Goal: Task Accomplishment & Management: Use online tool/utility

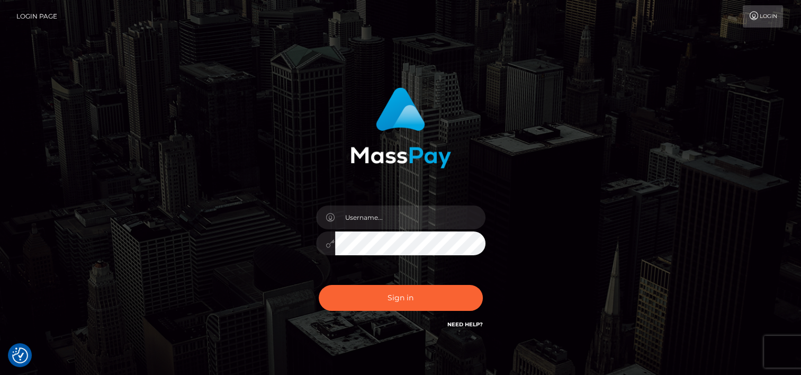
click at [492, 27] on div "Login" at bounding box center [425, 16] width 719 height 22
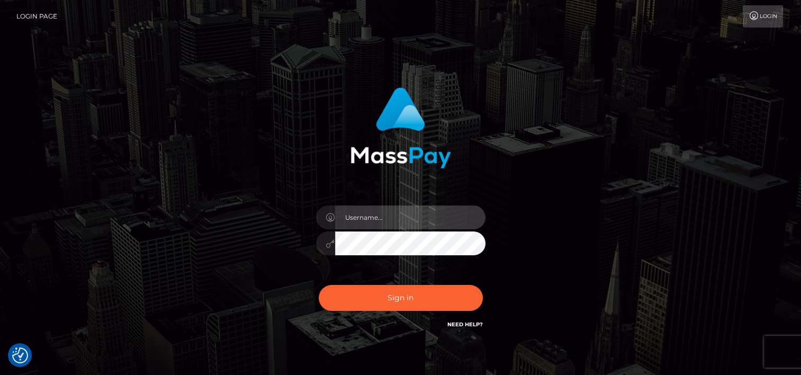
click at [401, 225] on input "text" at bounding box center [410, 218] width 150 height 24
type input "tammyk.cforth"
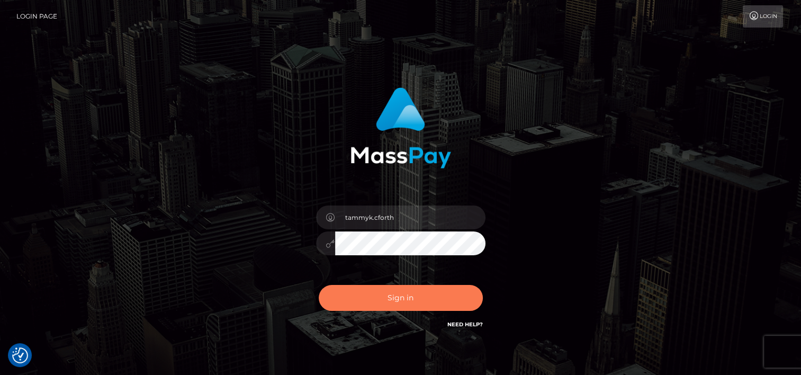
click at [406, 297] on button "Sign in" at bounding box center [401, 298] width 164 height 26
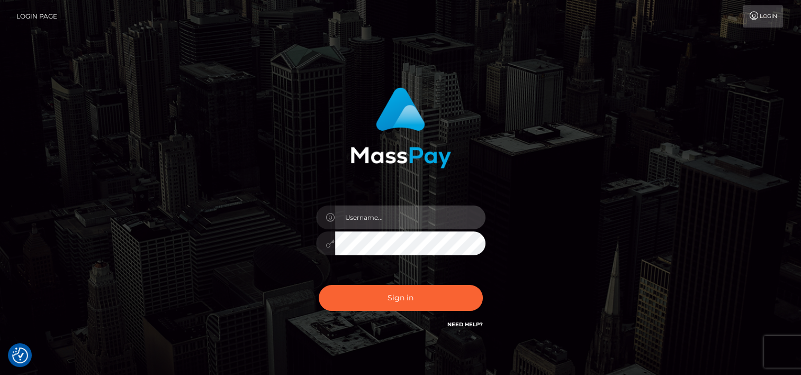
click at [413, 218] on input "text" at bounding box center [410, 218] width 150 height 24
drag, startPoint x: 422, startPoint y: 220, endPoint x: 278, endPoint y: 190, distance: 146.8
click at [278, 190] on div "Gr8ful4masspay! Sign in" at bounding box center [401, 208] width 278 height 259
type input "tammyk.cforth"
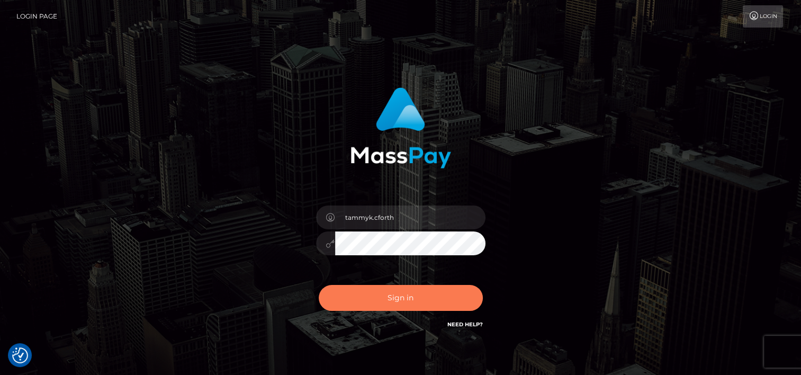
click at [390, 296] on button "Sign in" at bounding box center [401, 298] width 164 height 26
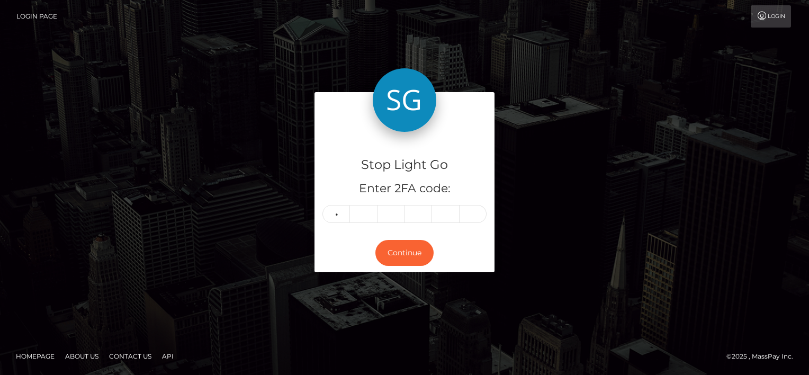
type input "4"
type input "0"
type input "4"
type input "8"
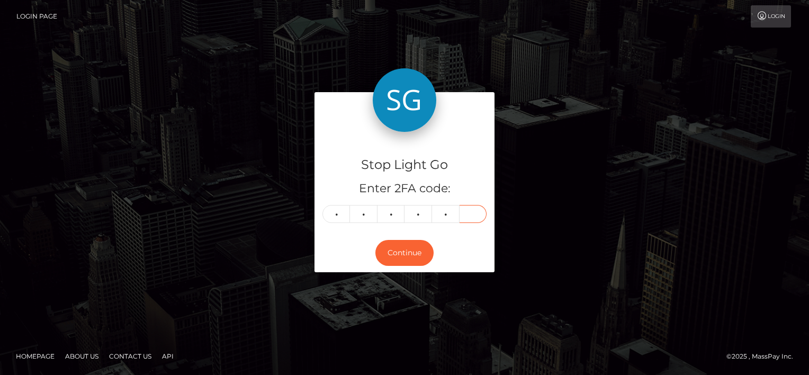
type input "7"
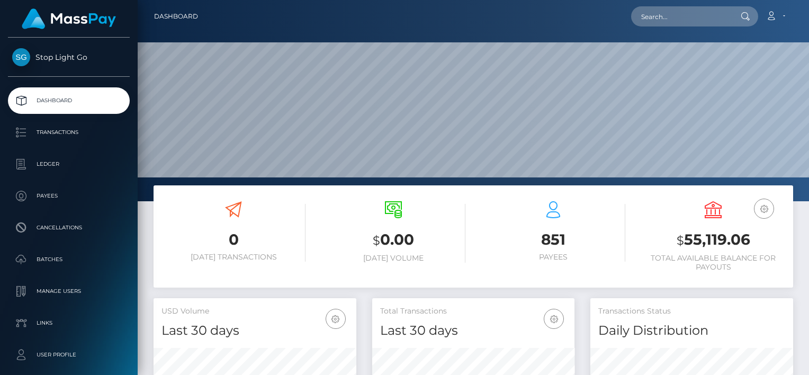
scroll to position [187, 203]
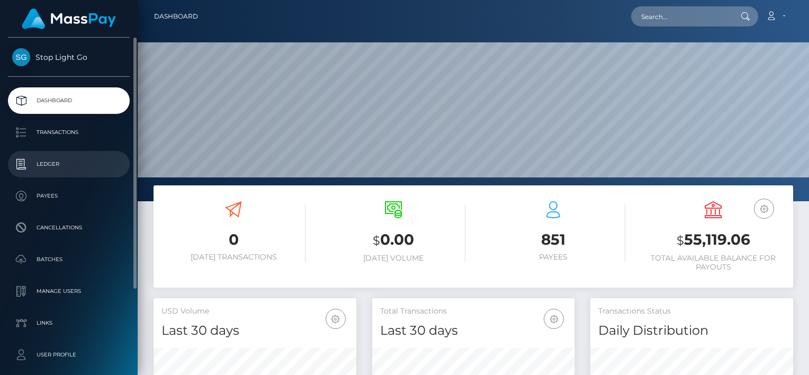
click at [50, 169] on p "Ledger" at bounding box center [68, 164] width 113 height 16
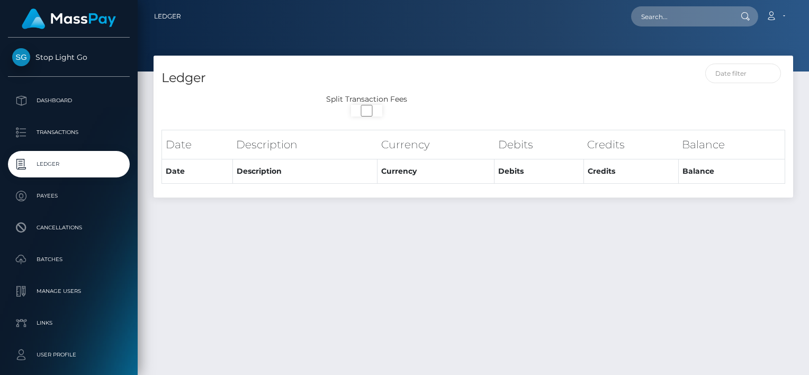
select select
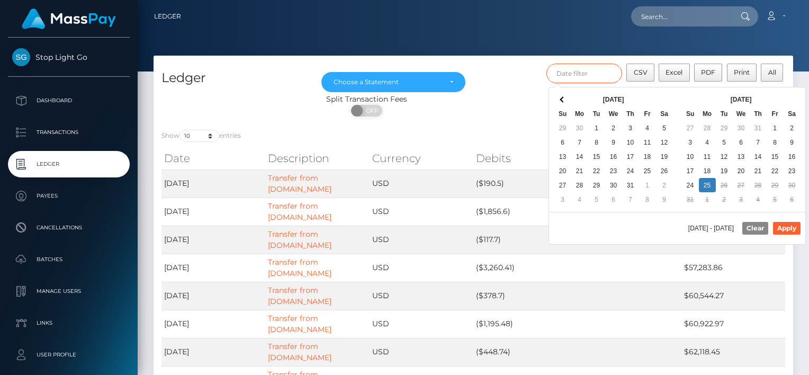
click at [586, 73] on input "text" at bounding box center [585, 74] width 76 height 20
click at [563, 98] on span at bounding box center [563, 99] width 6 height 6
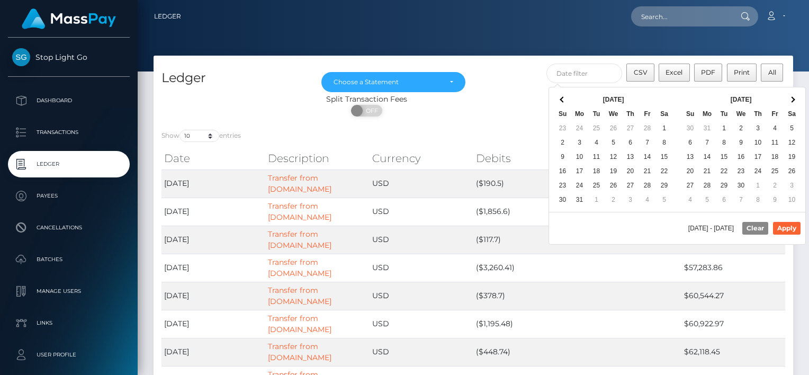
click at [563, 98] on span at bounding box center [563, 99] width 6 height 6
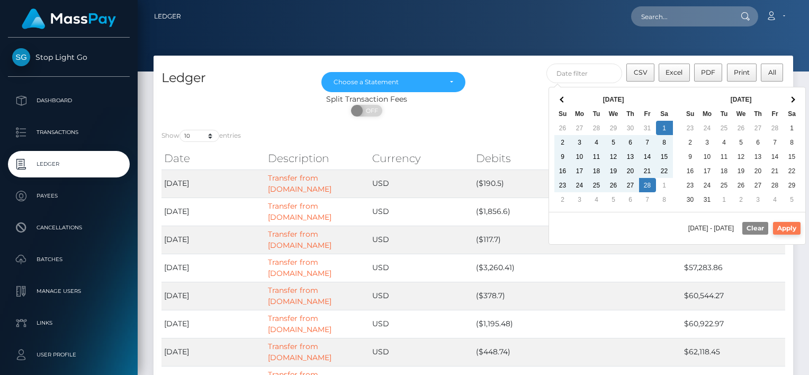
click at [791, 229] on button "Apply" at bounding box center [787, 228] width 28 height 13
type input "[DATE] - [DATE]"
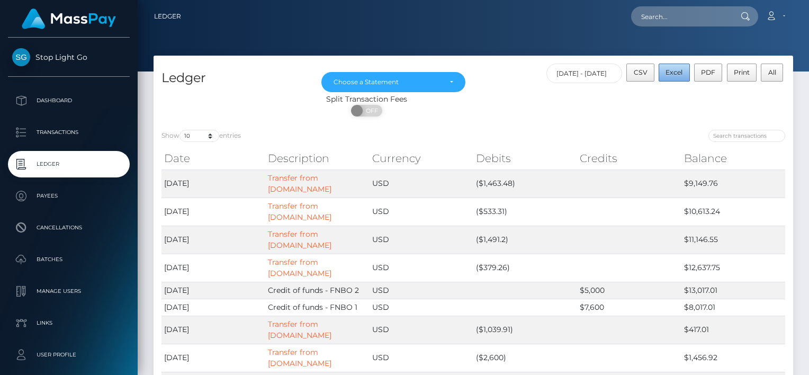
click at [670, 73] on span "Excel" at bounding box center [674, 72] width 17 height 8
click at [525, 41] on div at bounding box center [474, 36] width 672 height 72
click at [568, 72] on input "[DATE] - [DATE]" at bounding box center [585, 74] width 76 height 20
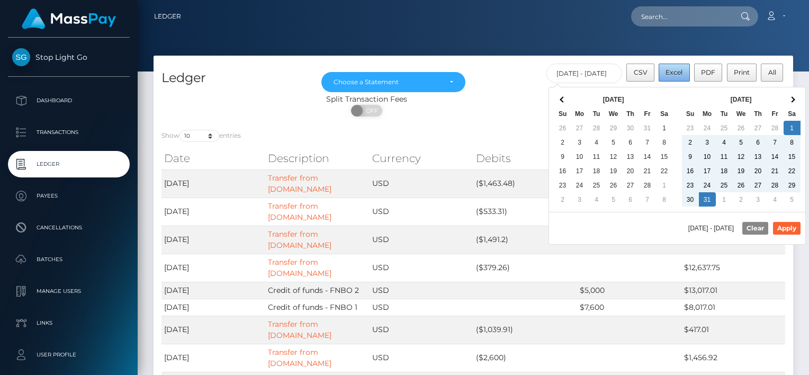
click at [674, 74] on span "Excel" at bounding box center [674, 72] width 17 height 8
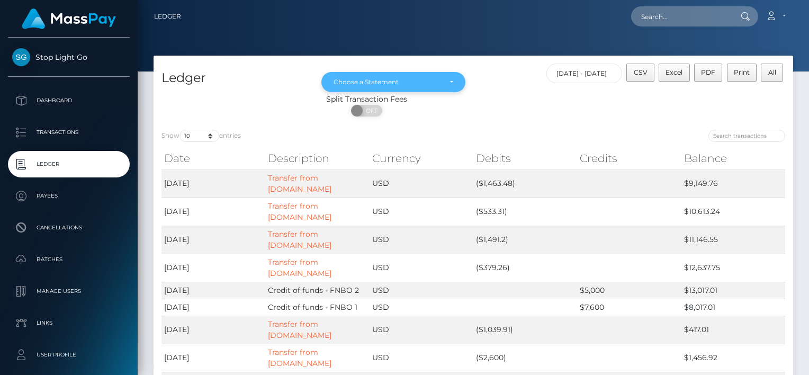
click at [450, 82] on div "Choose a Statement" at bounding box center [394, 82] width 120 height 8
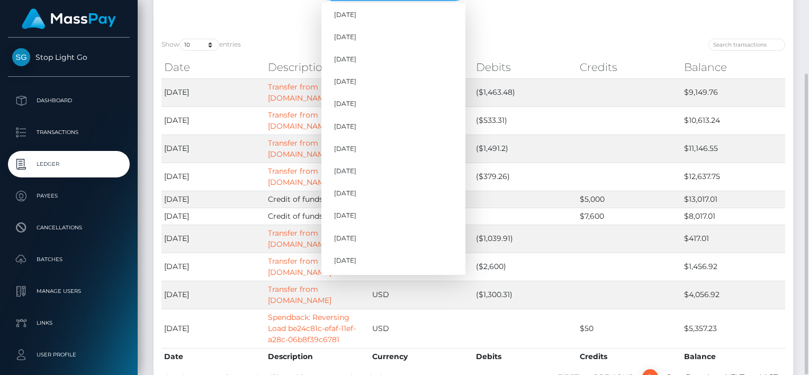
scroll to position [630, 0]
click at [352, 123] on span "[DATE]" at bounding box center [345, 127] width 22 height 10
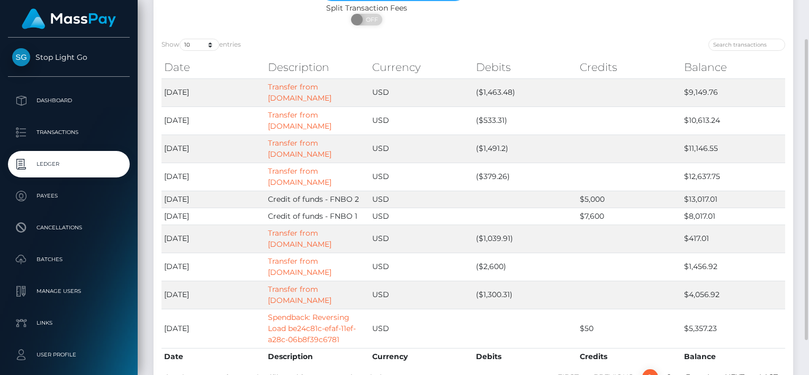
scroll to position [72, 0]
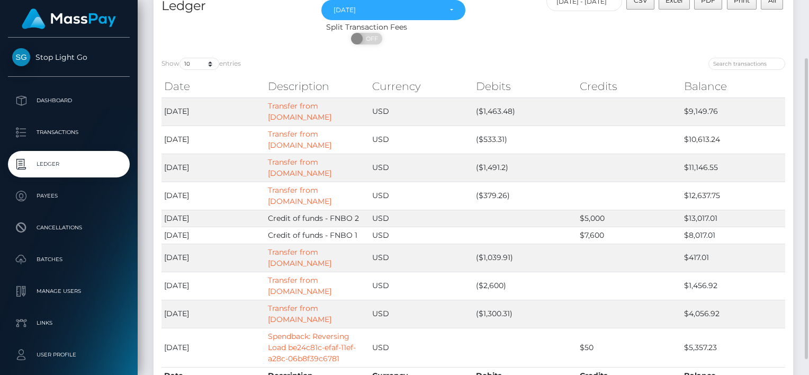
click at [479, 44] on div "ON OFF" at bounding box center [367, 41] width 426 height 17
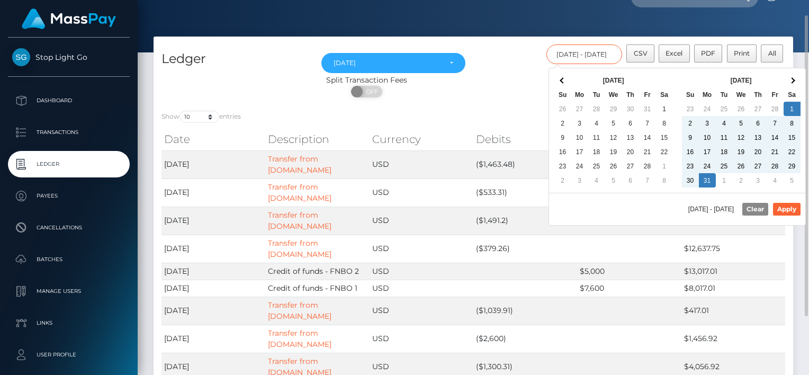
click at [604, 52] on input "[DATE] - [DATE]" at bounding box center [585, 54] width 76 height 20
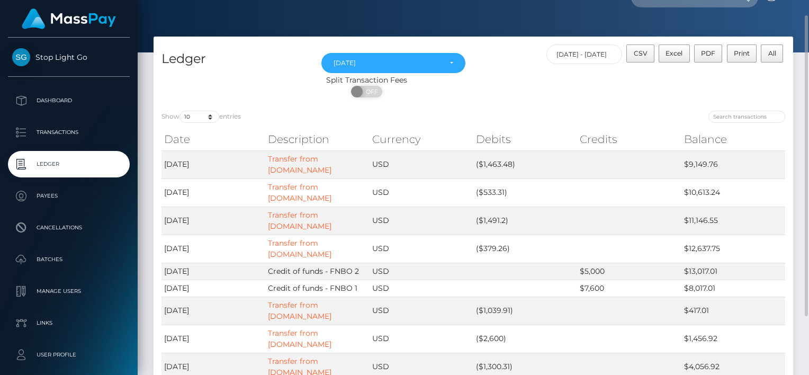
click at [483, 90] on div "ON OFF" at bounding box center [367, 94] width 426 height 17
click at [451, 61] on div "[DATE]" at bounding box center [394, 63] width 120 height 8
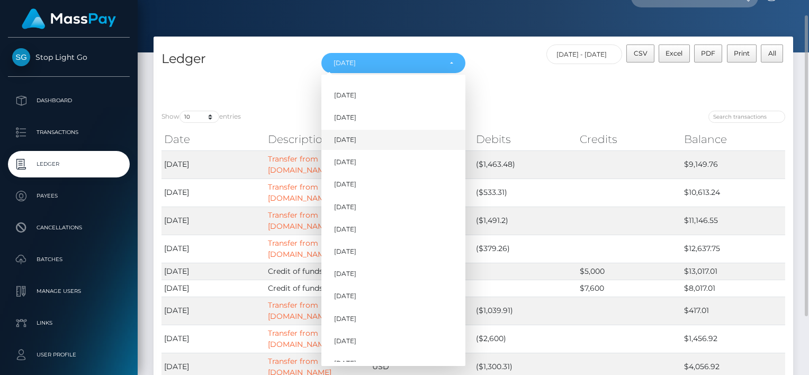
scroll to position [611, 0]
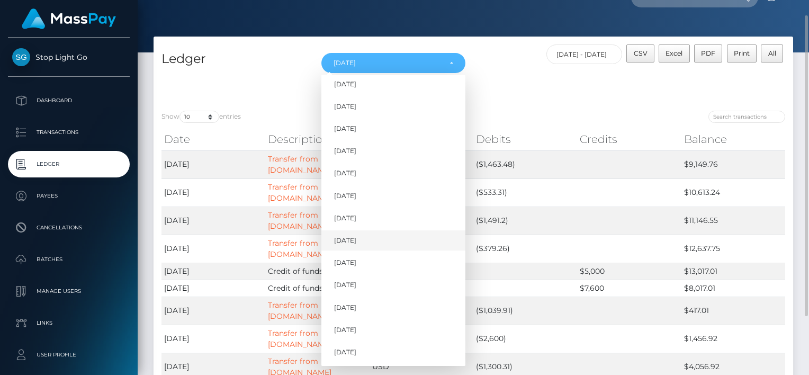
click at [356, 239] on span "[DATE]" at bounding box center [345, 241] width 22 height 10
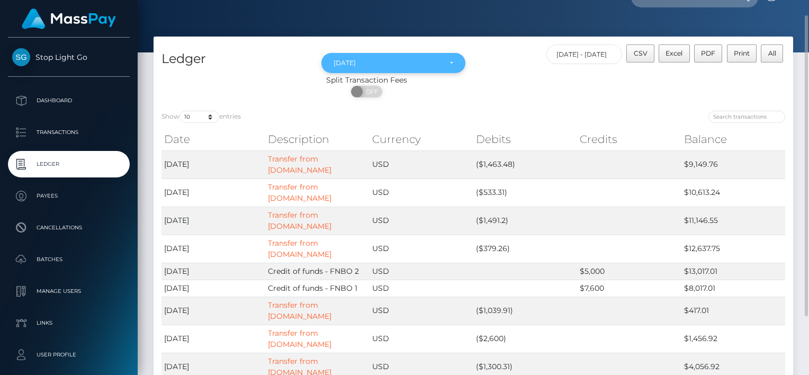
click at [455, 62] on div "[DATE]" at bounding box center [393, 63] width 144 height 20
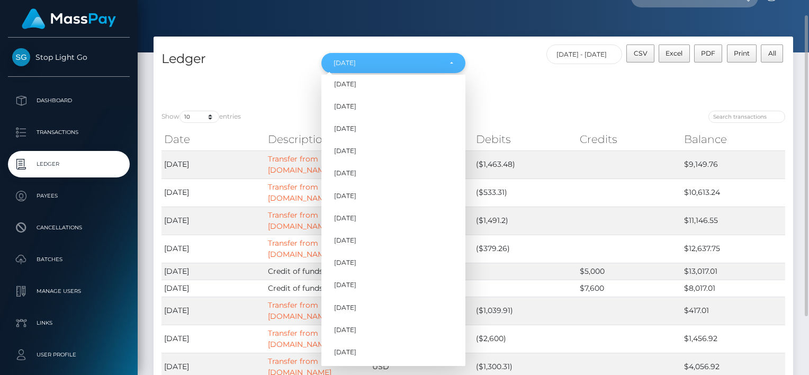
scroll to position [534, 0]
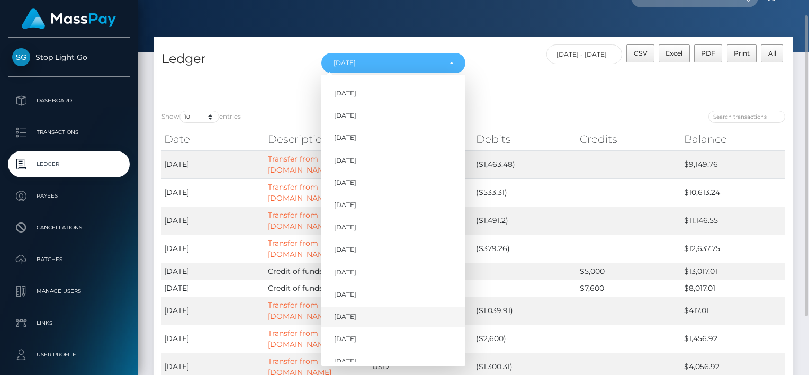
click at [356, 314] on span "[DATE]" at bounding box center [345, 317] width 22 height 10
select select "[DATE]"
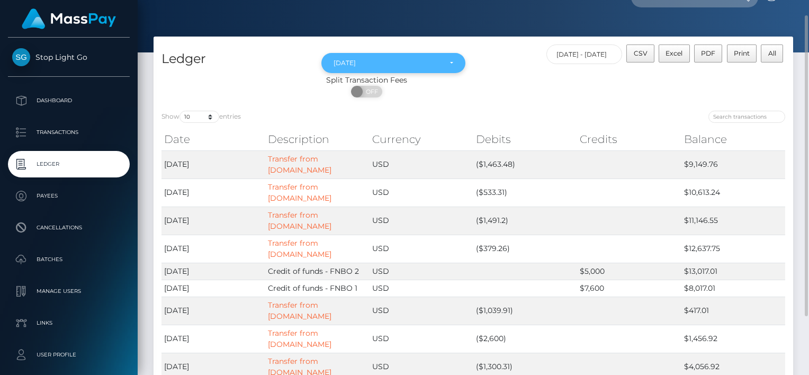
click at [371, 61] on div "[DATE]" at bounding box center [388, 63] width 108 height 8
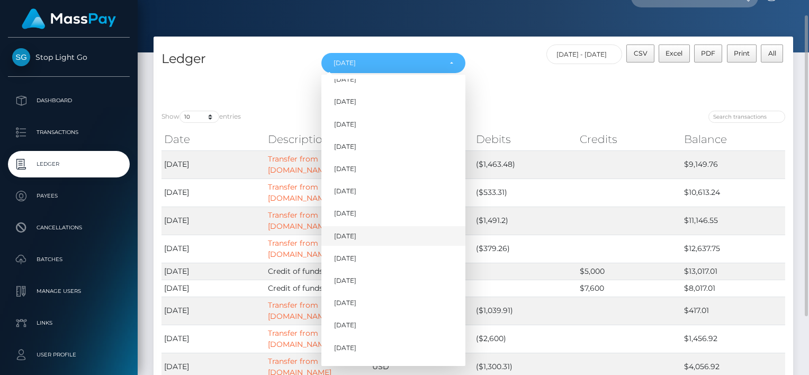
scroll to position [611, 0]
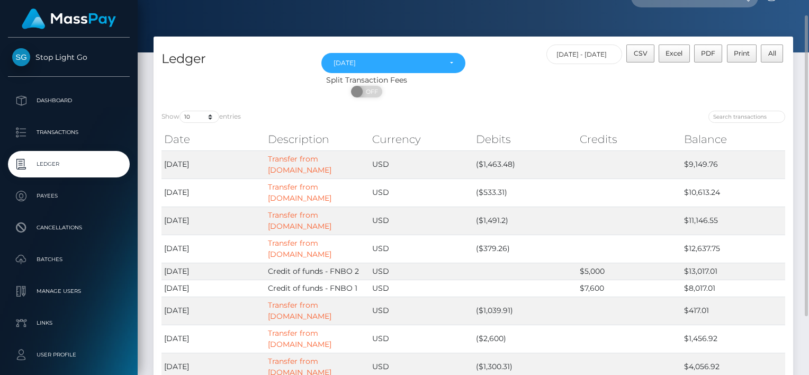
click at [232, 24] on div at bounding box center [474, 17] width 672 height 72
drag, startPoint x: 492, startPoint y: 123, endPoint x: 483, endPoint y: 112, distance: 14.0
click at [491, 123] on div at bounding box center [633, 118] width 304 height 15
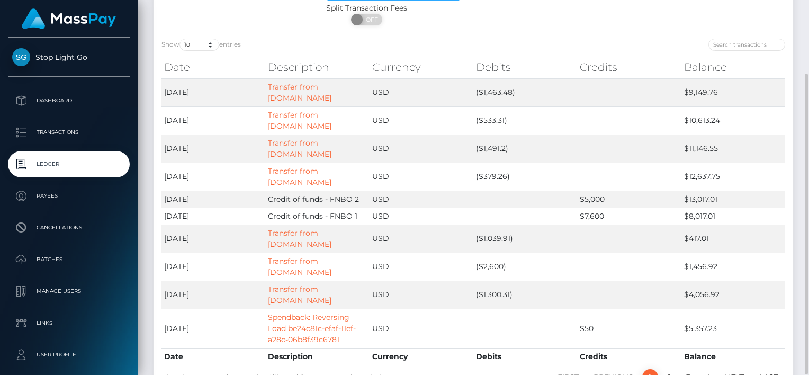
scroll to position [0, 0]
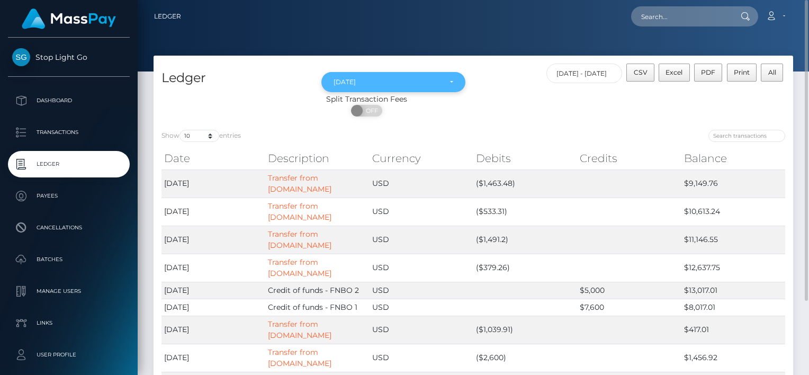
click at [389, 86] on div "[DATE]" at bounding box center [388, 82] width 108 height 8
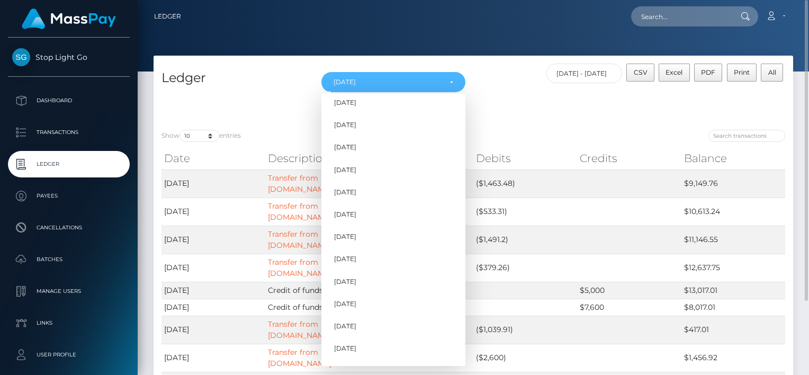
click at [521, 97] on div "Split Transaction Fees" at bounding box center [367, 99] width 426 height 11
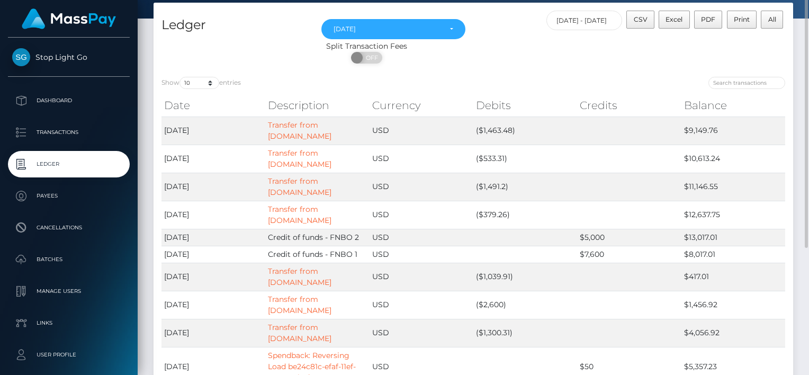
scroll to position [0, 0]
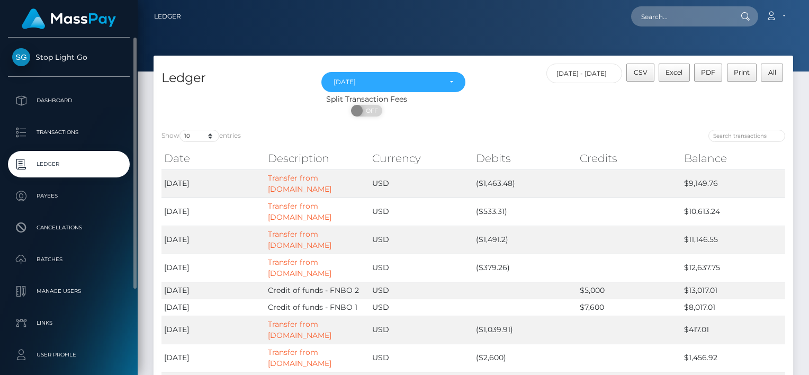
click at [40, 166] on p "Ledger" at bounding box center [68, 164] width 113 height 16
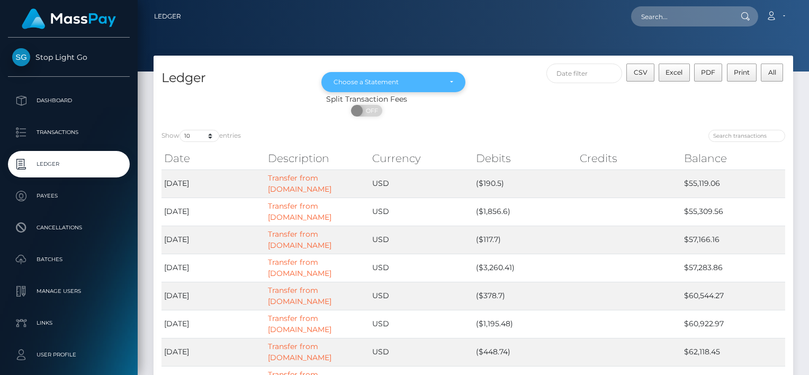
click at [453, 77] on div "Choose a Statement" at bounding box center [393, 82] width 144 height 20
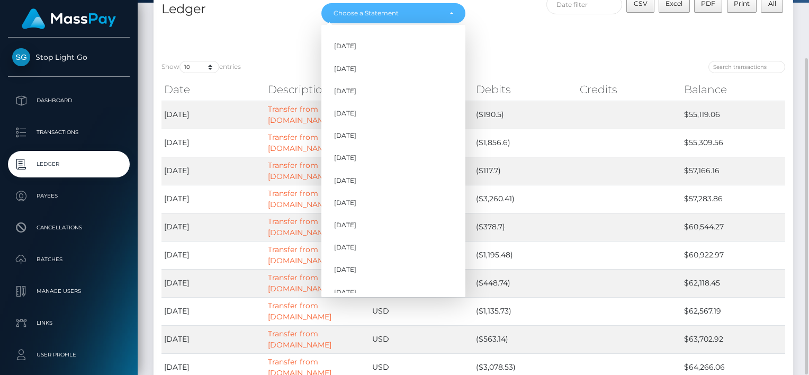
scroll to position [578, 0]
click at [343, 220] on span "[DATE]" at bounding box center [345, 224] width 22 height 10
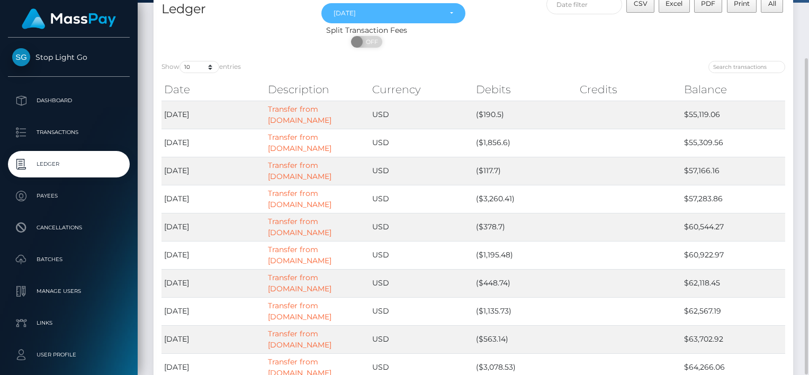
scroll to position [0, 0]
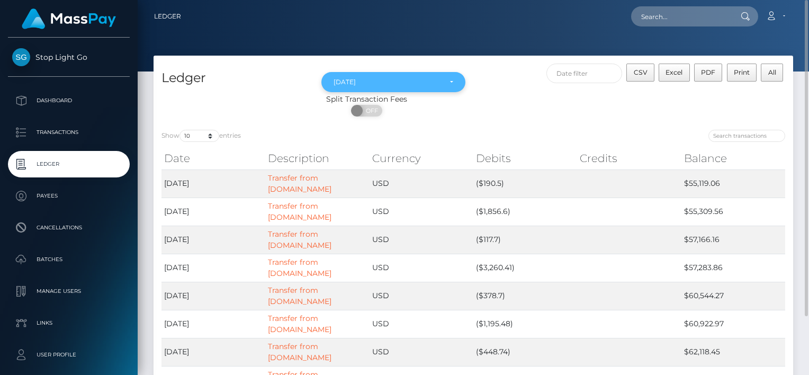
click at [451, 81] on div "[DATE]" at bounding box center [394, 82] width 120 height 8
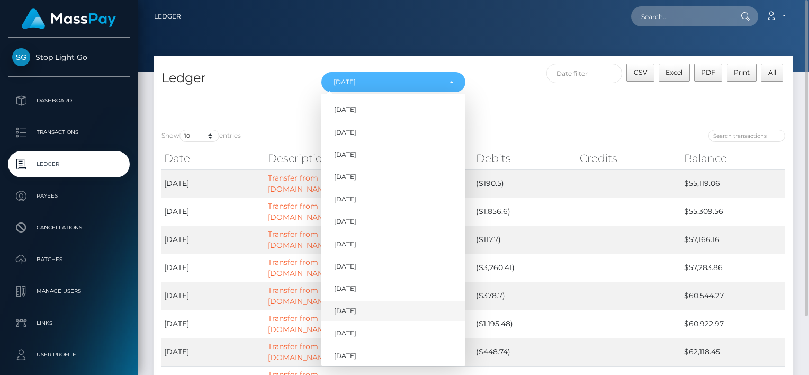
scroll to position [597, 0]
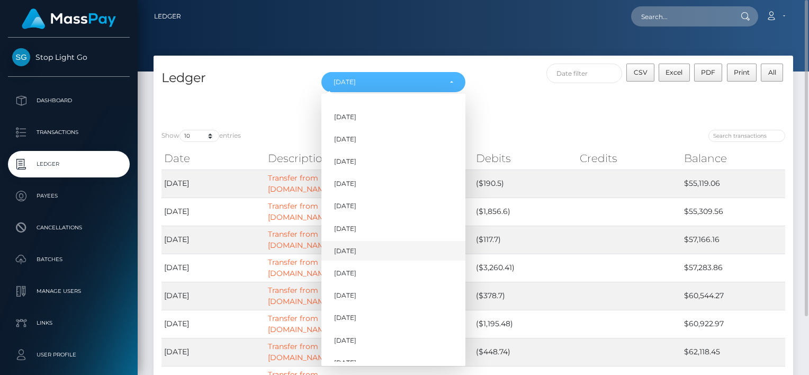
click at [352, 250] on span "[DATE]" at bounding box center [345, 251] width 22 height 10
select select "[DATE]"
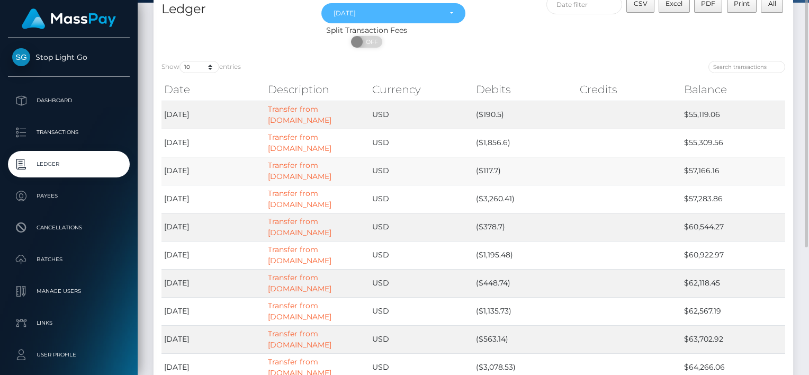
scroll to position [0, 0]
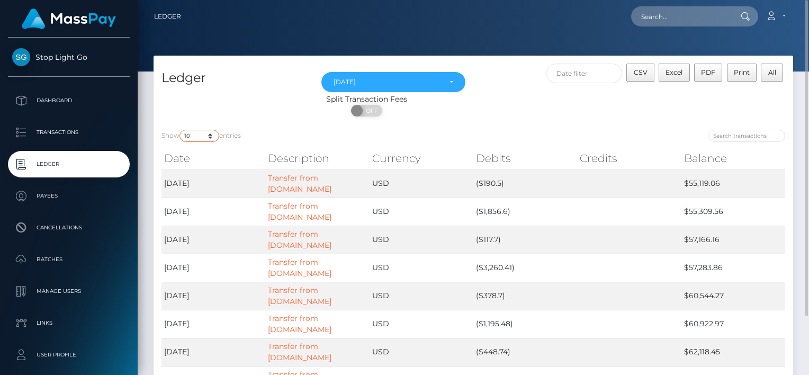
click at [212, 136] on select "10 25 50 100 250" at bounding box center [200, 136] width 40 height 12
select select "250"
click at [181, 130] on select "10 25 50 100 250" at bounding box center [200, 136] width 40 height 12
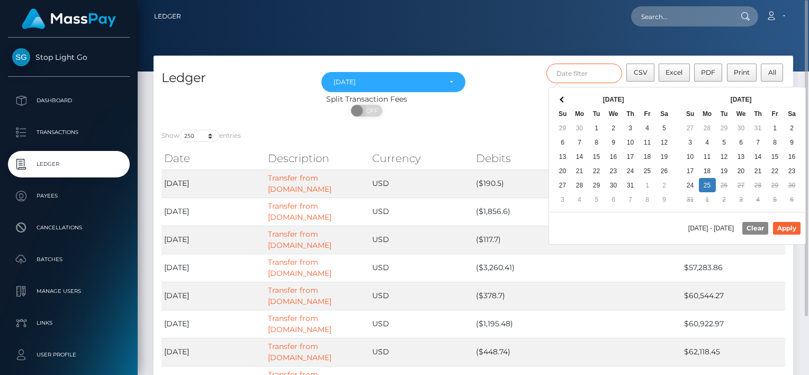
click at [589, 71] on input "text" at bounding box center [585, 74] width 76 height 20
click at [559, 100] on th at bounding box center [563, 99] width 17 height 14
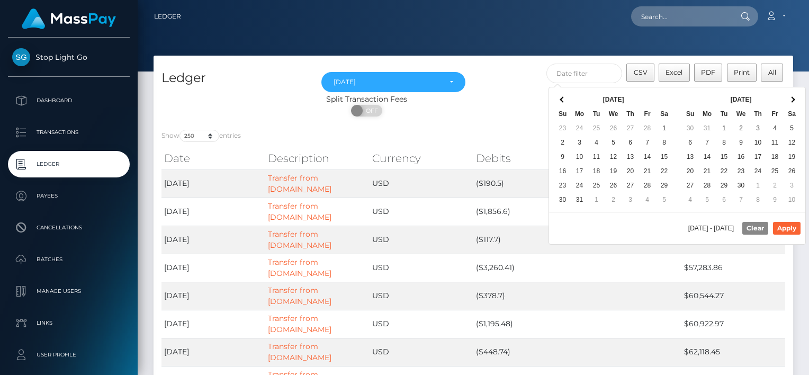
click at [559, 100] on th at bounding box center [563, 99] width 17 height 14
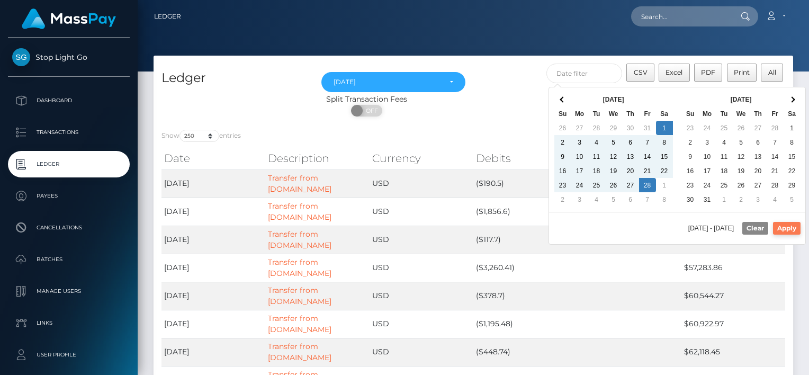
click at [784, 225] on button "Apply" at bounding box center [787, 228] width 28 height 13
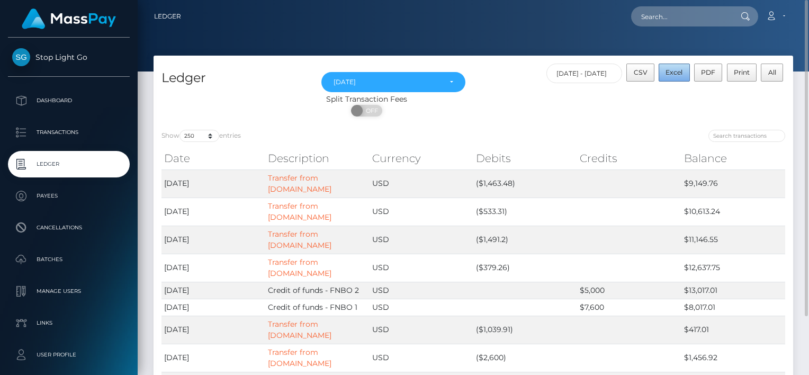
click at [677, 76] on button "Excel" at bounding box center [674, 73] width 31 height 18
click at [531, 30] on nav "Ledger Loading... Loading..." at bounding box center [474, 16] width 672 height 33
click at [604, 70] on input "[DATE] - [DATE]" at bounding box center [585, 74] width 76 height 20
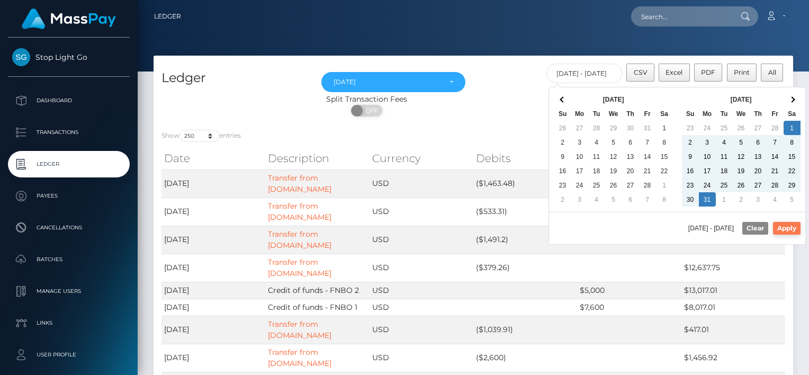
click at [783, 225] on button "Apply" at bounding box center [787, 228] width 28 height 13
type input "[DATE] - [DATE]"
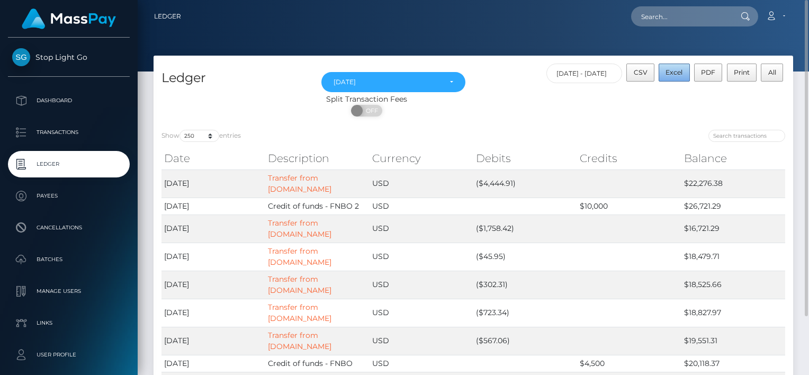
click at [674, 74] on span "Excel" at bounding box center [674, 72] width 17 height 8
